Goal: Communication & Community: Ask a question

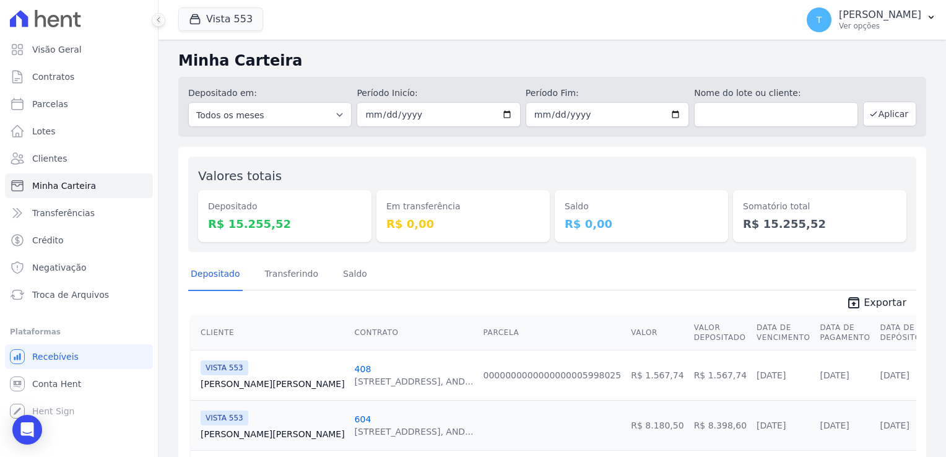
scroll to position [92, 0]
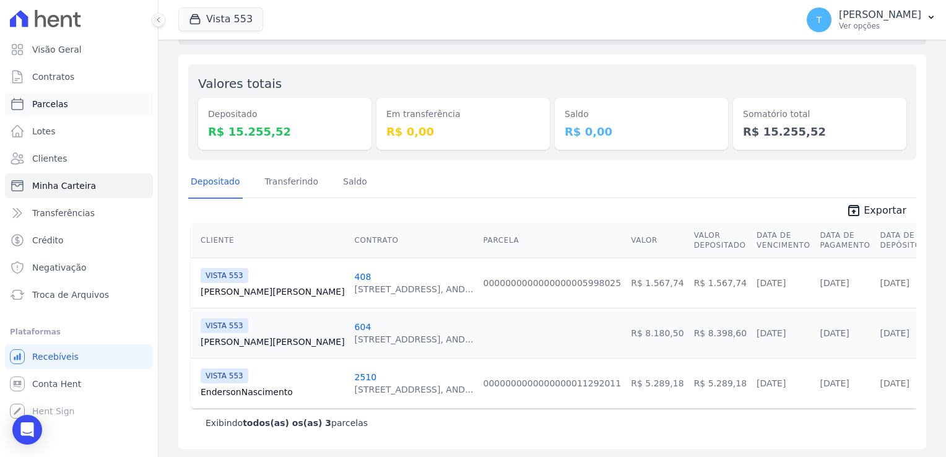
click at [53, 100] on span "Parcelas" at bounding box center [50, 104] width 36 height 12
select select
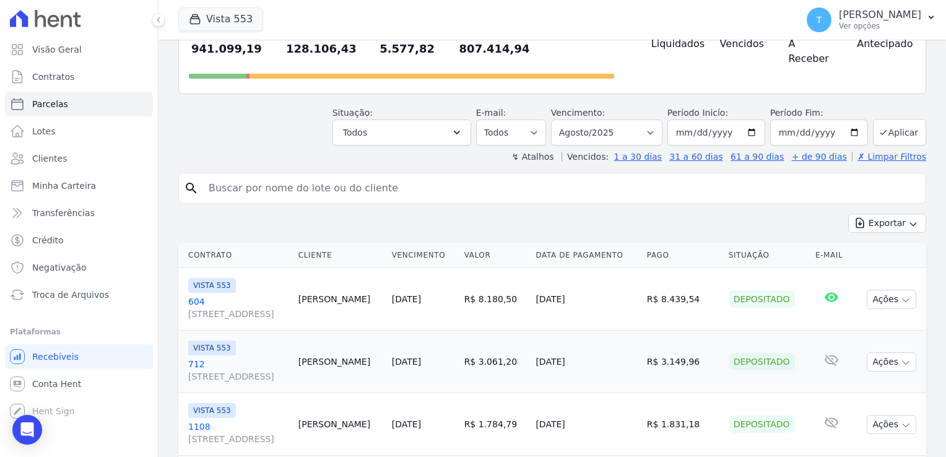
scroll to position [124, 0]
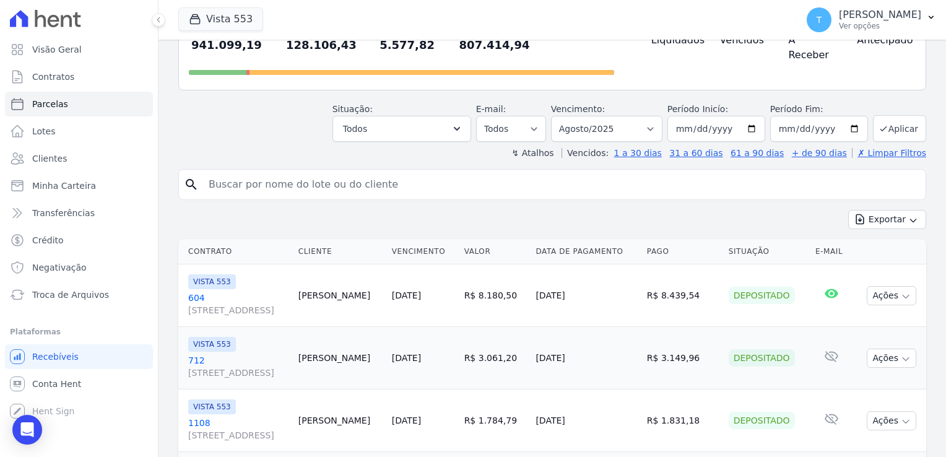
click at [391, 172] on input "search" at bounding box center [561, 184] width 720 height 25
paste input "[PERSON_NAME]"
type input "[PERSON_NAME]"
click at [398, 172] on input "[PERSON_NAME]" at bounding box center [561, 184] width 720 height 25
select select
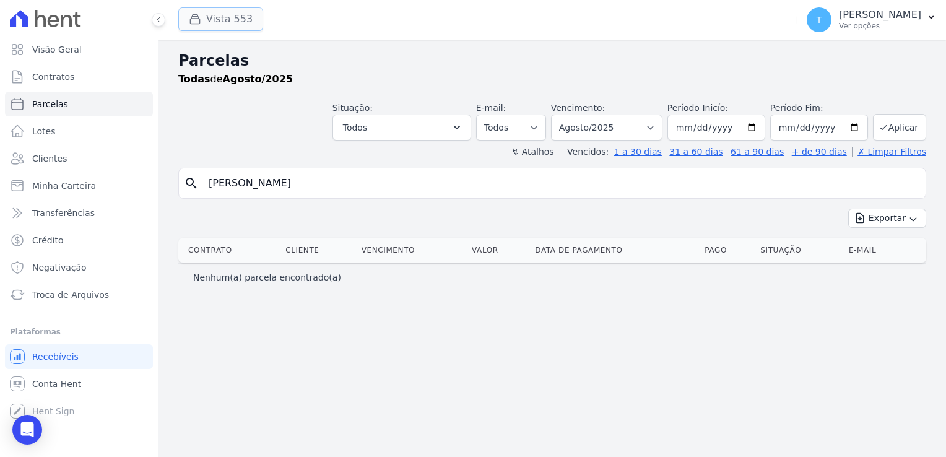
click at [232, 19] on button "Vista 553" at bounding box center [220, 19] width 85 height 24
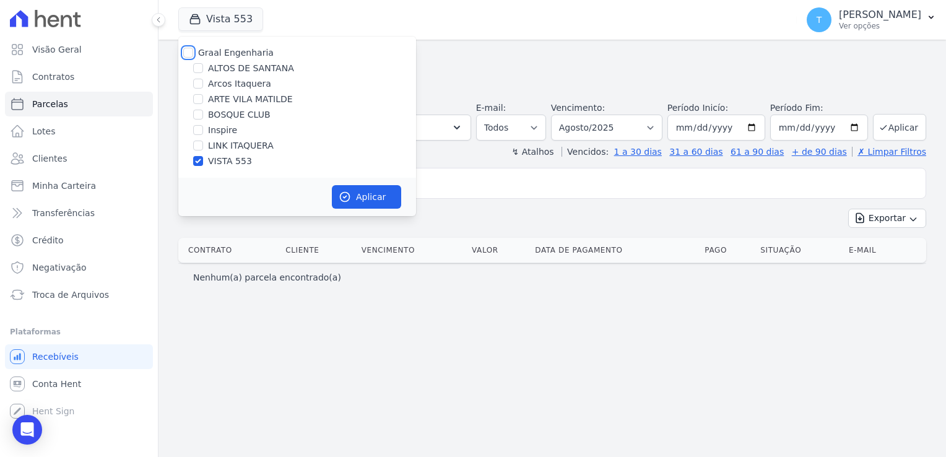
click at [188, 51] on input "Graal Engenharia" at bounding box center [188, 53] width 10 height 10
checkbox input "true"
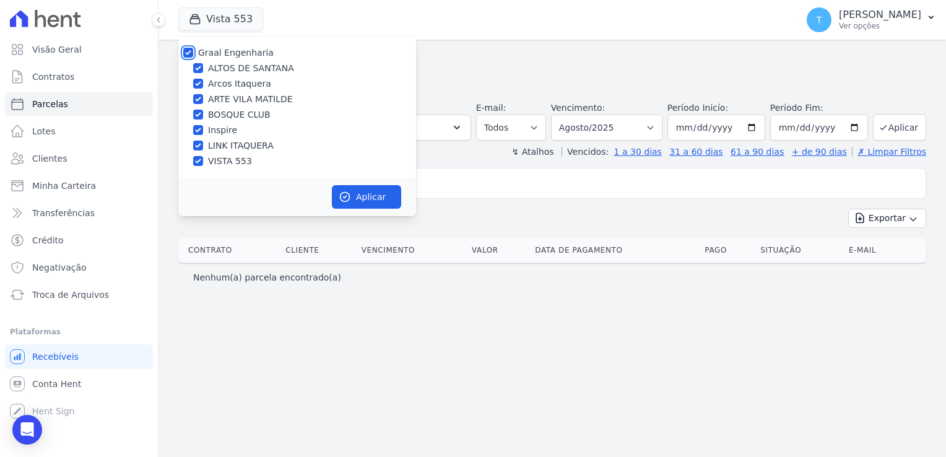
checkbox input "true"
click at [362, 203] on button "Aplicar" at bounding box center [366, 197] width 69 height 24
select select
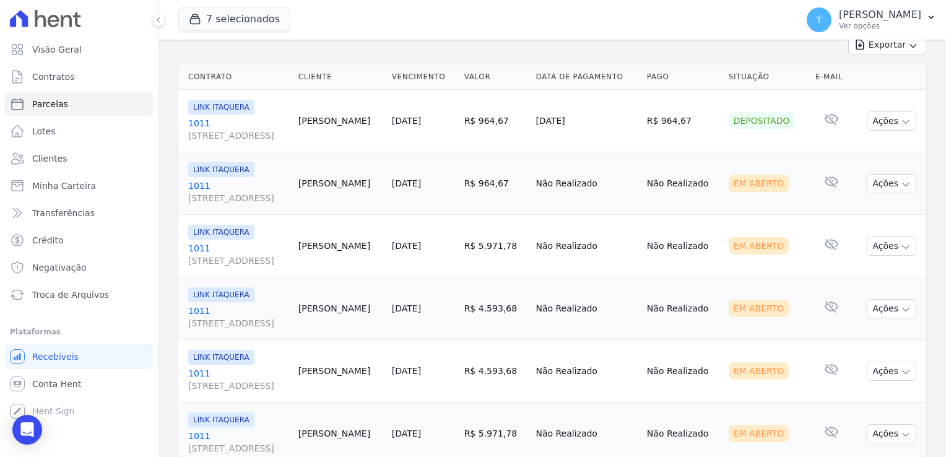
scroll to position [156, 0]
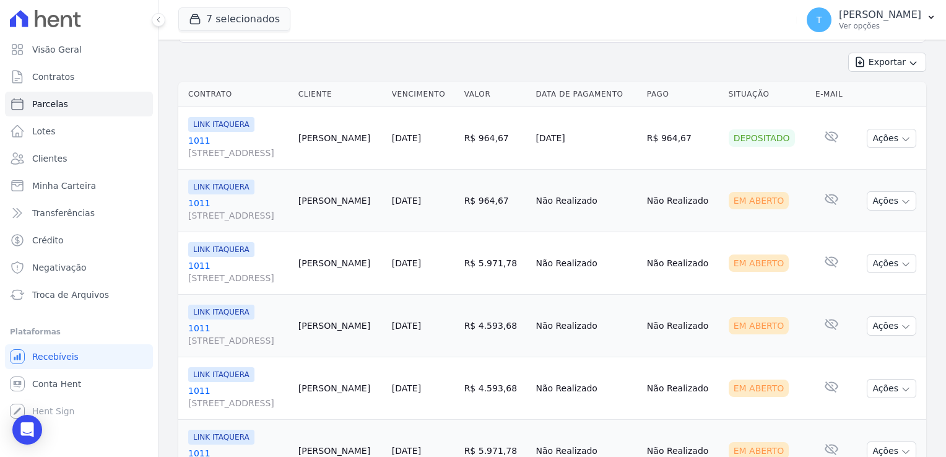
click at [226, 191] on span "LINK ITAQUERA" at bounding box center [221, 187] width 66 height 15
click at [199, 200] on link "1011 [STREET_ADDRESS]" at bounding box center [238, 209] width 100 height 25
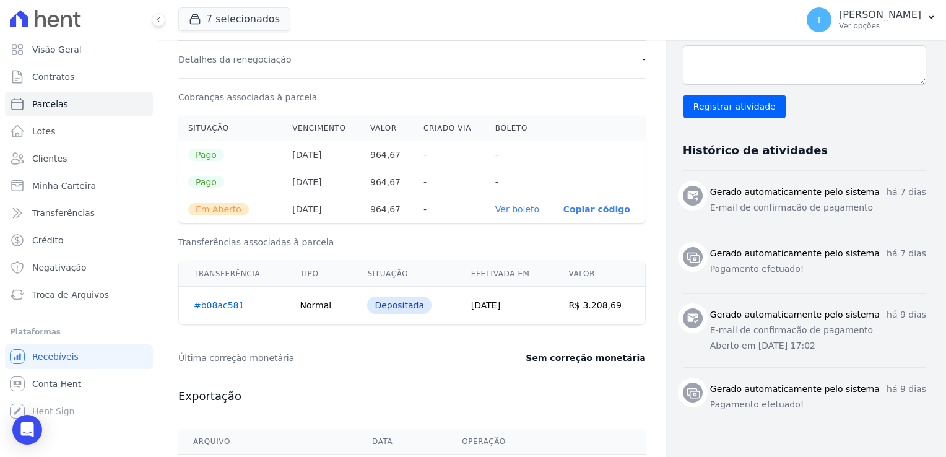
scroll to position [372, 0]
click at [505, 205] on link "Ver boleto" at bounding box center [517, 209] width 44 height 10
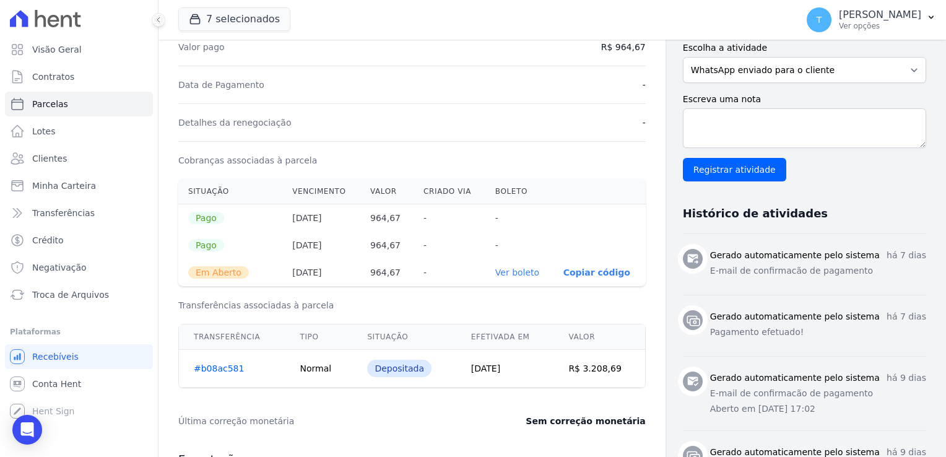
scroll to position [310, 0]
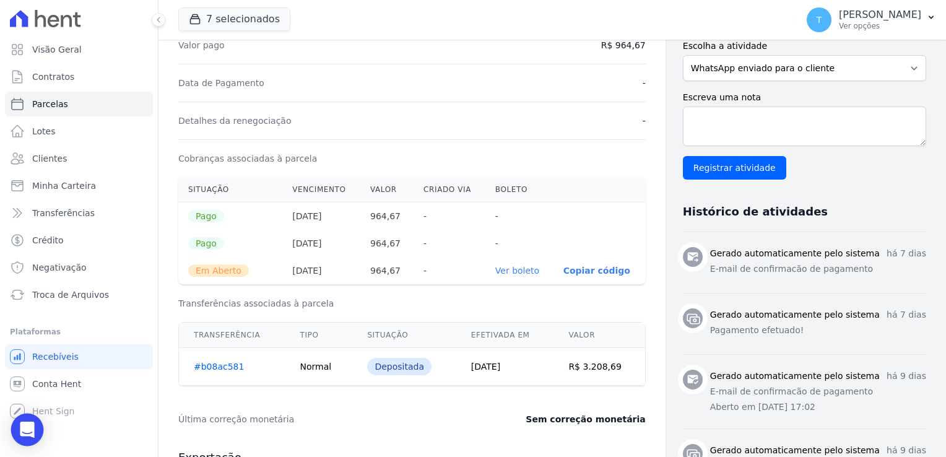
click at [37, 424] on div "Open Intercom Messenger" at bounding box center [27, 430] width 33 height 33
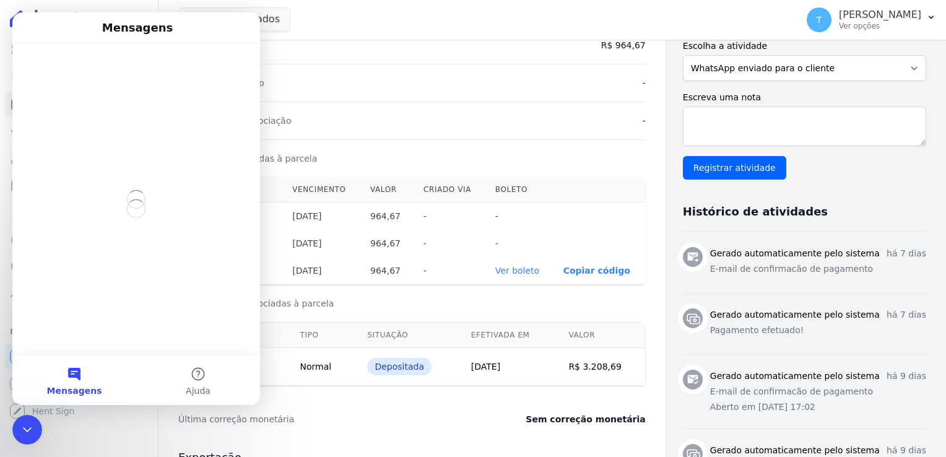
scroll to position [0, 0]
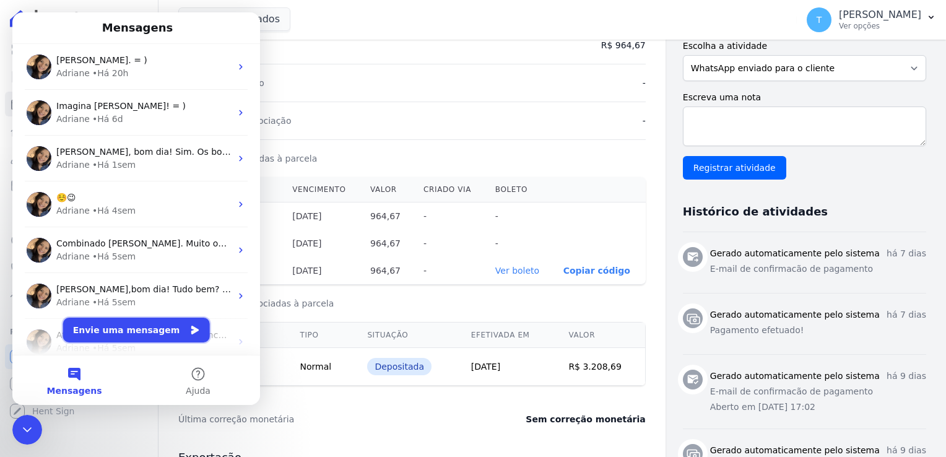
click at [118, 333] on button "Envie uma mensagem" at bounding box center [136, 330] width 147 height 25
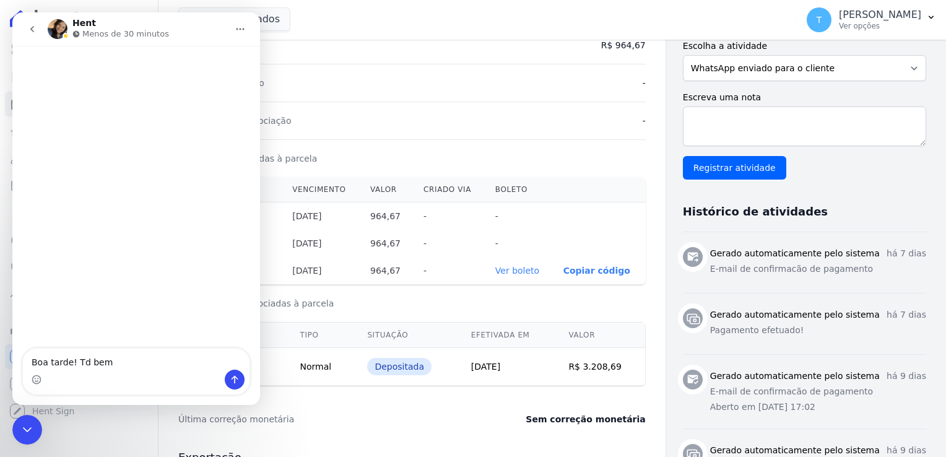
type textarea "Boa tarde! Td bem?"
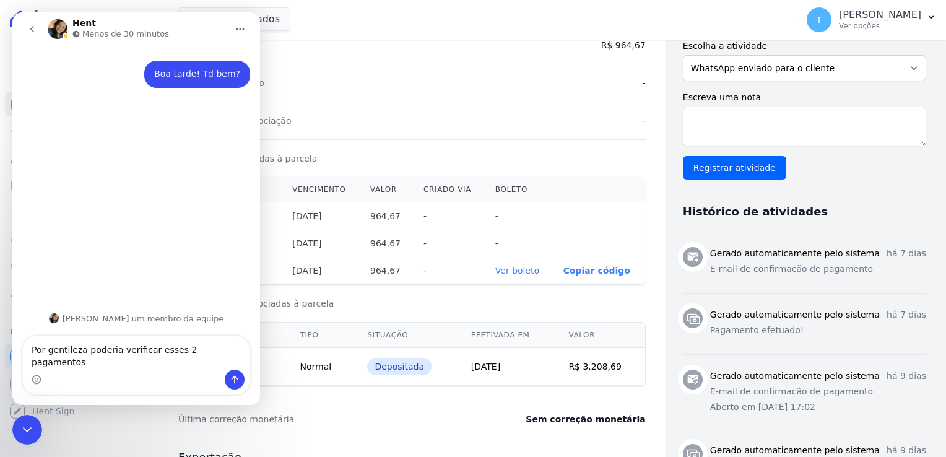
type textarea "Por gentileza poderia verificar esses 2 pagamentos"
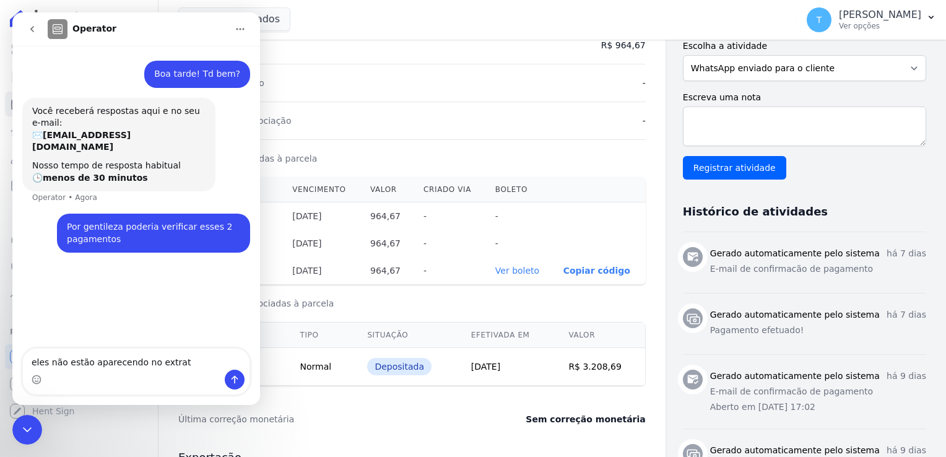
type textarea "eles não estão aparecendo no extrato"
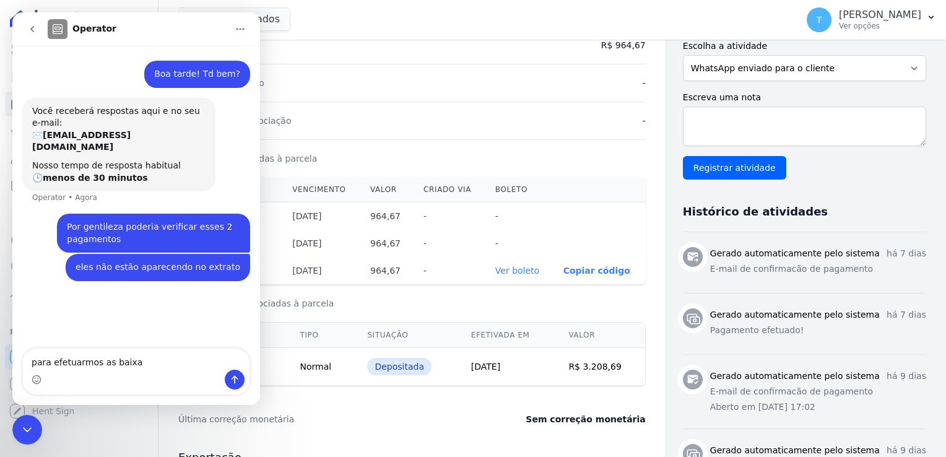
type textarea "para efetuarmos as baixas"
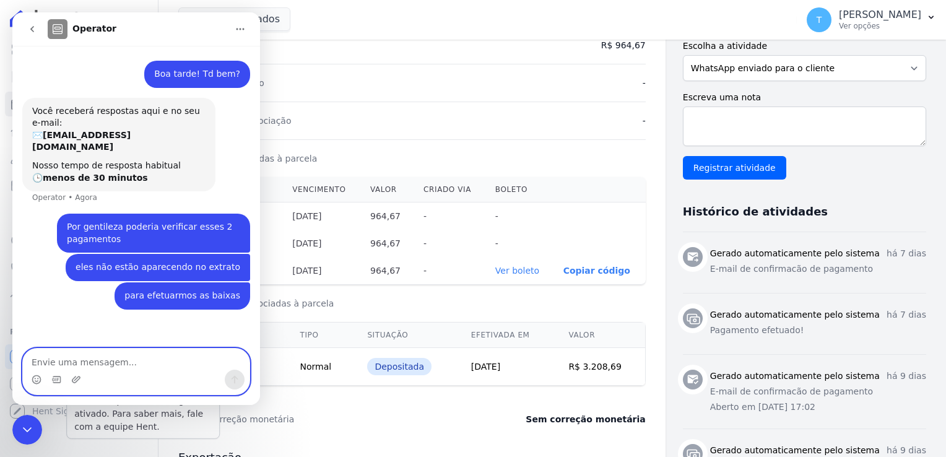
paste textarea "[PERSON_NAME]"
type textarea "[PERSON_NAME]"
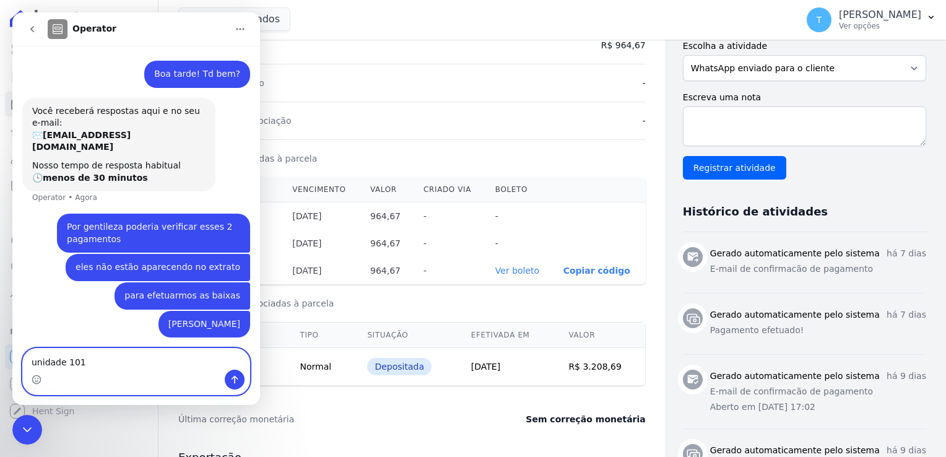
type textarea "unidade 1011"
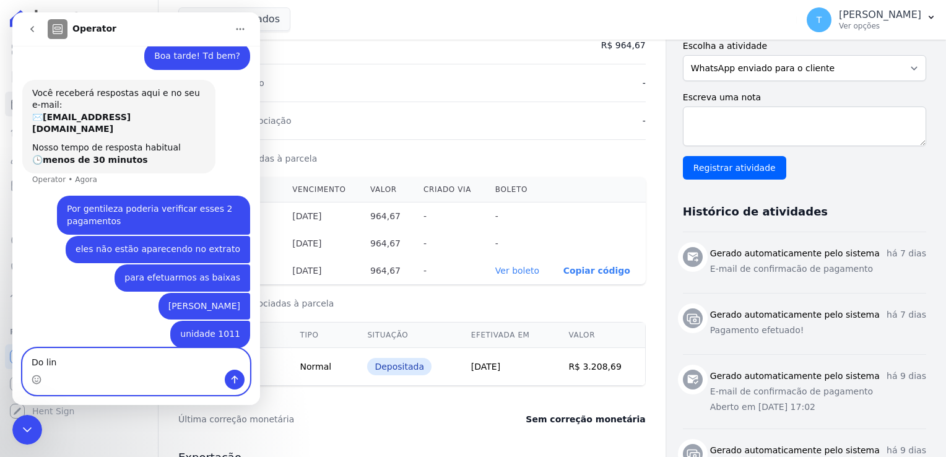
type textarea "Do link"
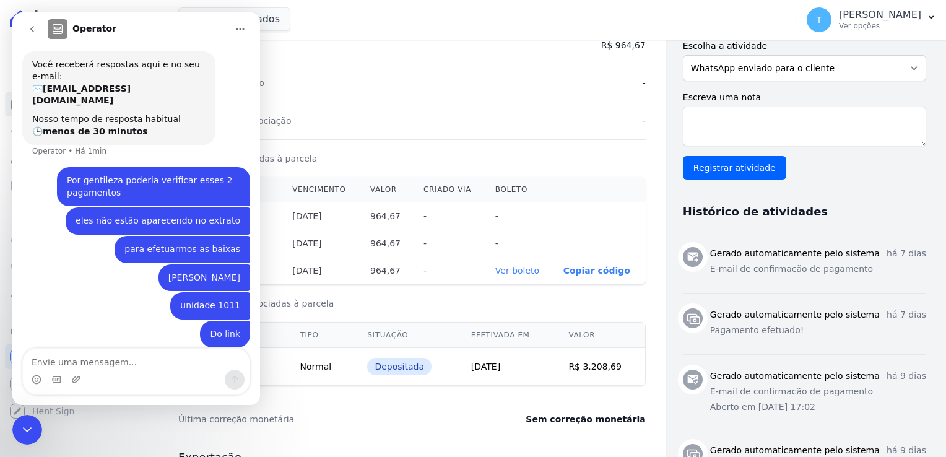
click at [26, 426] on icon "Encerramento do Messenger da Intercom" at bounding box center [27, 429] width 15 height 15
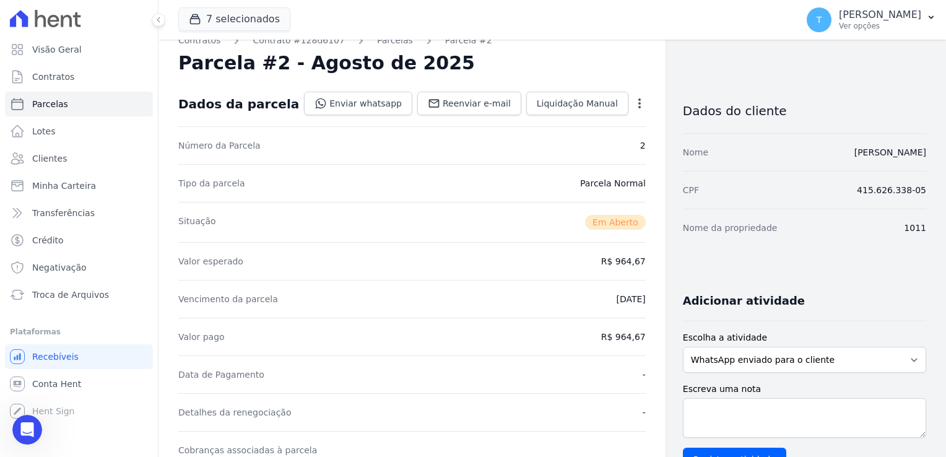
scroll to position [0, 0]
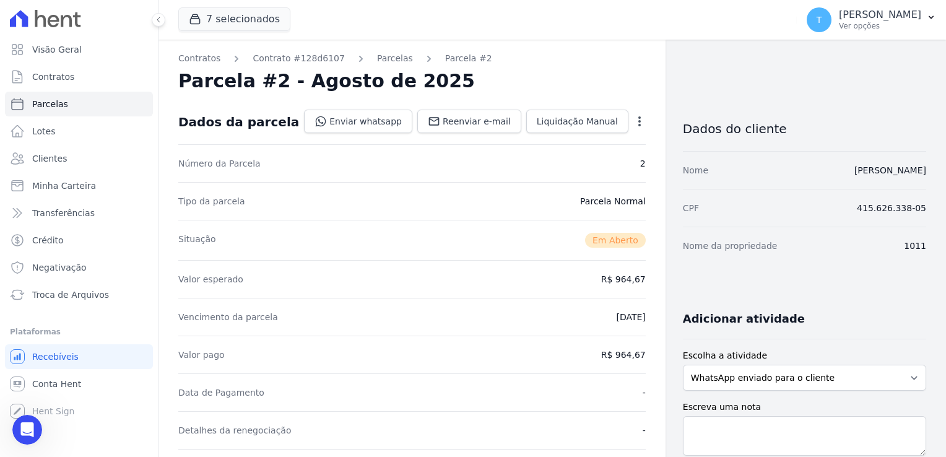
select select
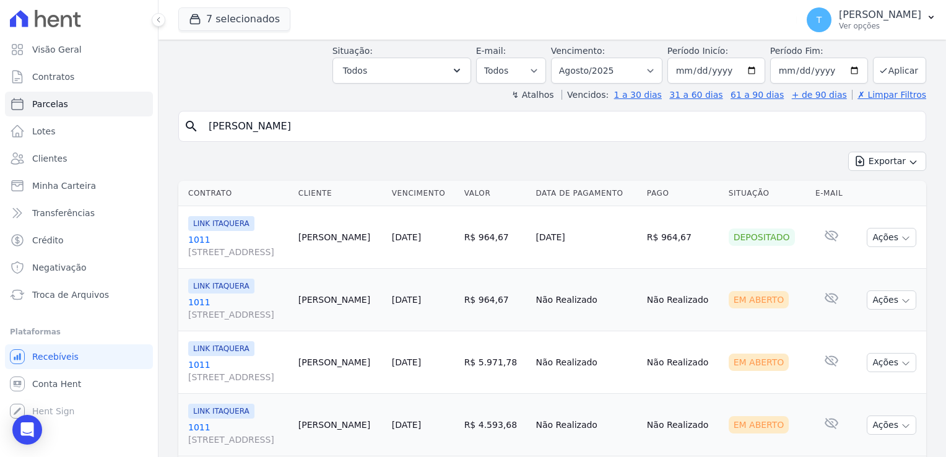
scroll to position [62, 0]
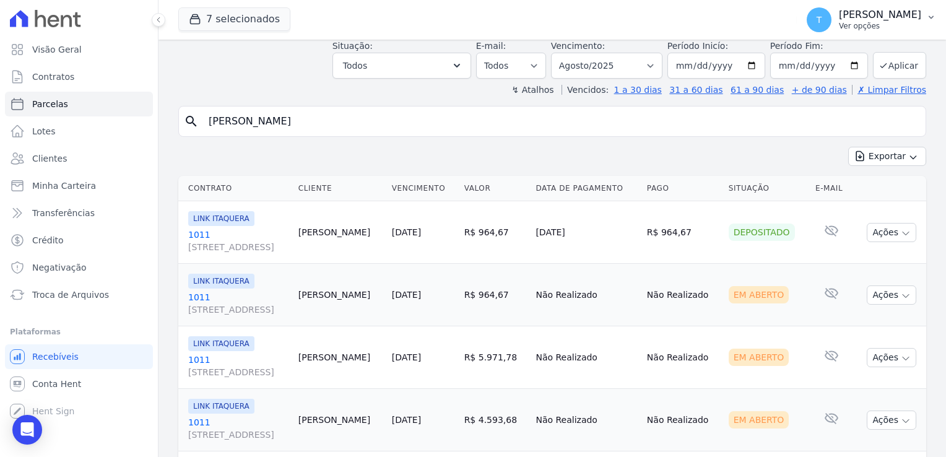
click at [933, 21] on icon "button" at bounding box center [932, 17] width 10 height 10
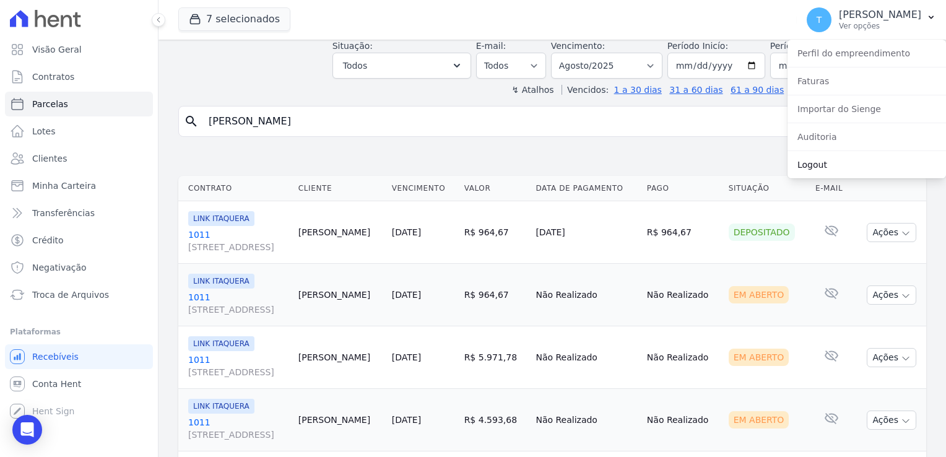
click at [845, 171] on link "Logout" at bounding box center [867, 165] width 159 height 22
